Goal: Use online tool/utility

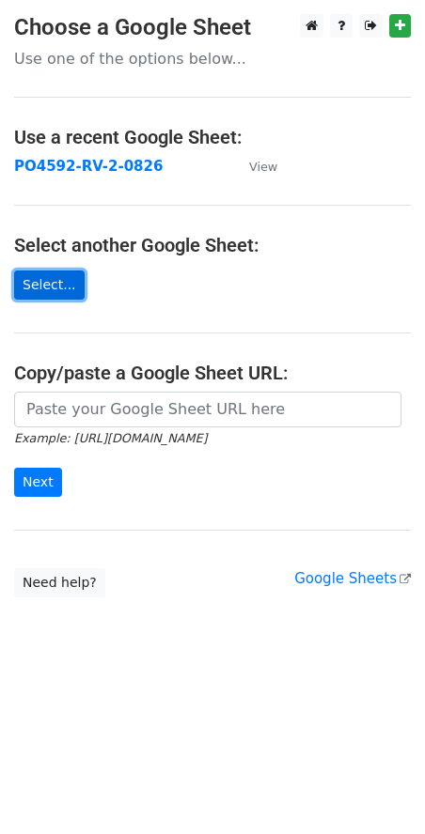
click at [67, 284] on link "Select..." at bounding box center [49, 285] width 70 height 29
click at [47, 280] on link "Select..." at bounding box center [49, 285] width 70 height 29
